Goal: Book appointment/travel/reservation

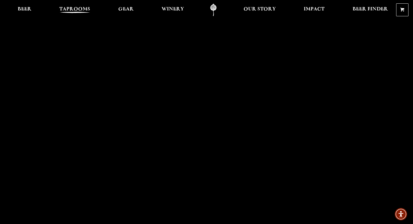
click at [76, 9] on span "Taprooms" at bounding box center [74, 9] width 31 height 4
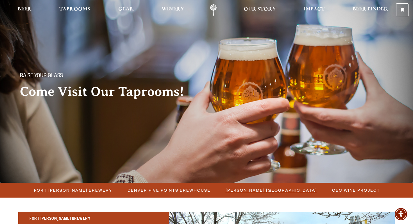
click at [242, 192] on span "[PERSON_NAME] [GEOGRAPHIC_DATA]" at bounding box center [271, 190] width 91 height 8
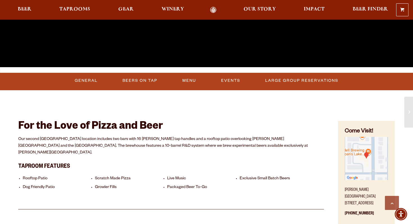
scroll to position [166, 0]
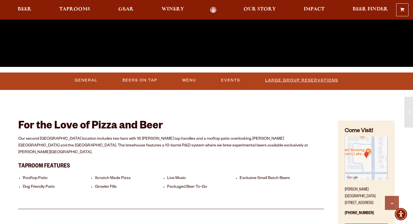
click at [310, 79] on link "Large Group Reservations" at bounding box center [302, 80] width 78 height 13
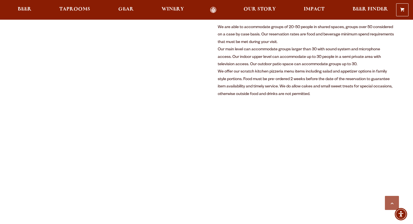
scroll to position [340, 0]
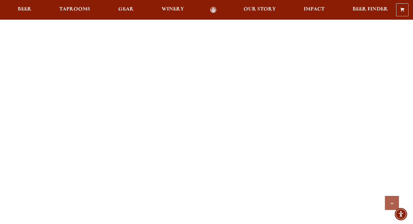
scroll to position [578, 0]
